Goal: Check status: Check status

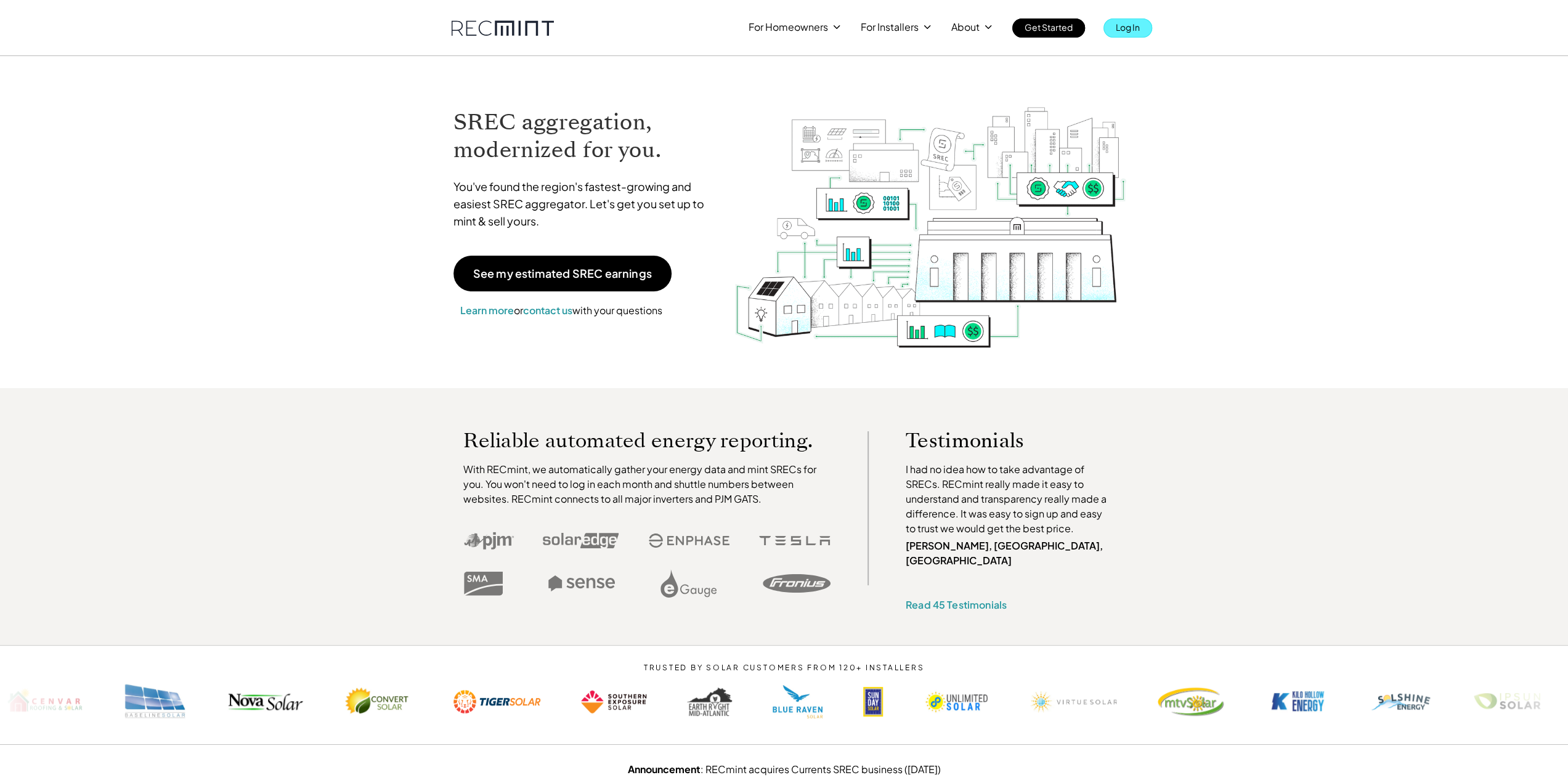
click at [1124, 26] on p "Log In" at bounding box center [1128, 27] width 24 height 17
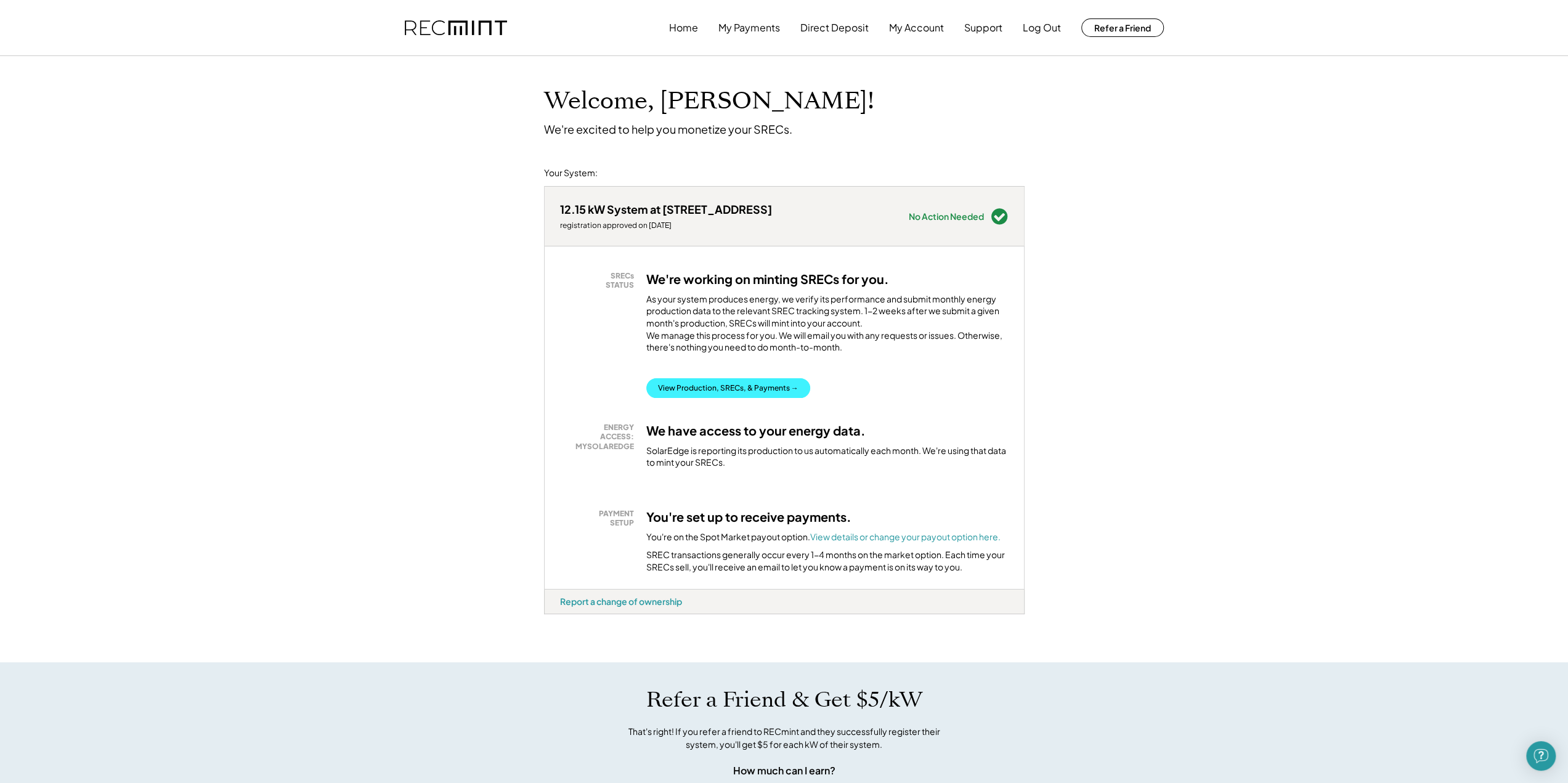
click at [788, 398] on button "View Production, SRECs, & Payments →" at bounding box center [728, 388] width 164 height 20
